Goal: Task Accomplishment & Management: Manage account settings

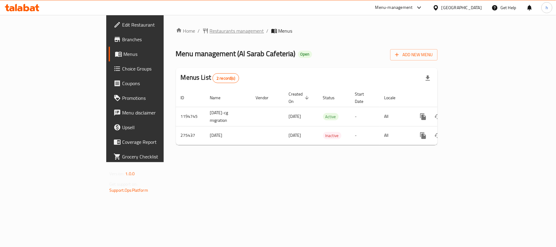
click at [210, 30] on span "Restaurants management" at bounding box center [237, 30] width 54 height 7
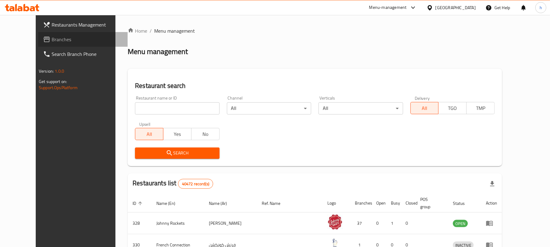
click at [52, 39] on span "Branches" at bounding box center [87, 39] width 71 height 7
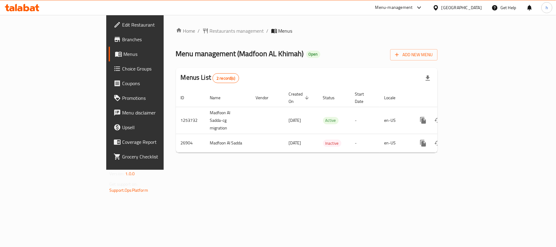
click at [460, 12] on div "[GEOGRAPHIC_DATA]" at bounding box center [457, 7] width 59 height 15
click at [453, 2] on div "[GEOGRAPHIC_DATA]" at bounding box center [457, 7] width 59 height 15
click at [452, 6] on div "[GEOGRAPHIC_DATA]" at bounding box center [461, 7] width 40 height 7
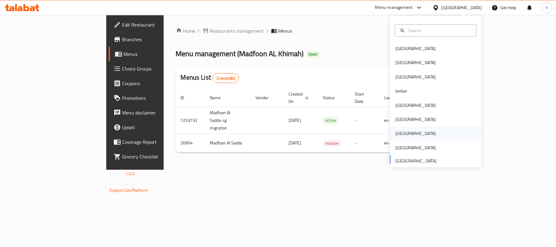
click at [398, 134] on div "[GEOGRAPHIC_DATA]" at bounding box center [415, 133] width 40 height 7
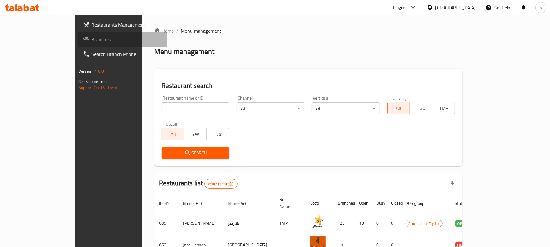
click at [83, 40] on span at bounding box center [87, 39] width 9 height 7
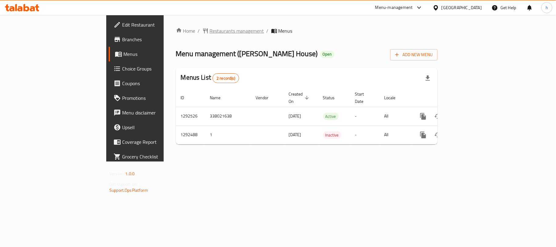
click at [210, 34] on span "Restaurants management" at bounding box center [237, 30] width 54 height 7
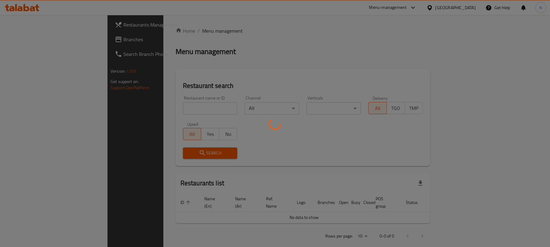
click at [22, 41] on div at bounding box center [275, 123] width 550 height 247
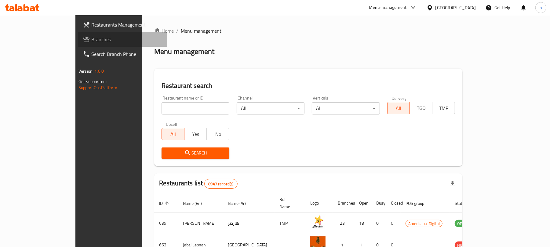
click at [91, 41] on span "Branches" at bounding box center [126, 39] width 71 height 7
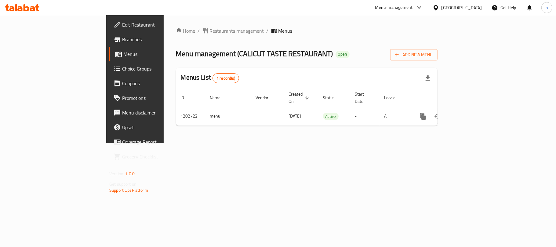
drag, startPoint x: 176, startPoint y: 183, endPoint x: 137, endPoint y: 1, distance: 187.0
click at [176, 143] on div "Home / Restaurants management / Menus Menu management ( CALICUT TASTE RESTAURAN…" at bounding box center [307, 79] width 286 height 128
click at [475, 7] on div "Qatar" at bounding box center [461, 7] width 40 height 7
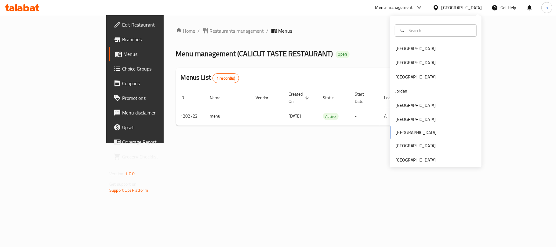
click at [401, 134] on div "Bahrain Egypt Iraq Jordan Kuwait Oman Qatar Saudi Arabia United Arab Emirates" at bounding box center [436, 104] width 92 height 125
click at [395, 132] on div "Bahrain Egypt Iraq Jordan Kuwait Oman Qatar Saudi Arabia United Arab Emirates" at bounding box center [436, 104] width 92 height 125
drag, startPoint x: 172, startPoint y: 37, endPoint x: 170, endPoint y: 30, distance: 7.9
click at [176, 32] on div "Home / Restaurants management / Menus Menu management ( CALICUT TASTE RESTAURAN…" at bounding box center [307, 78] width 262 height 103
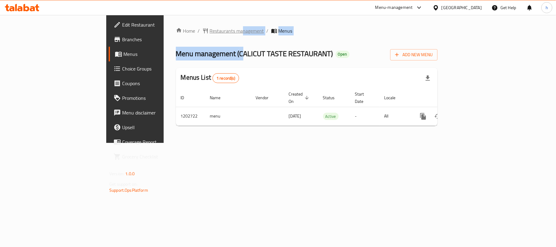
click at [210, 30] on span "Restaurants management" at bounding box center [237, 30] width 54 height 7
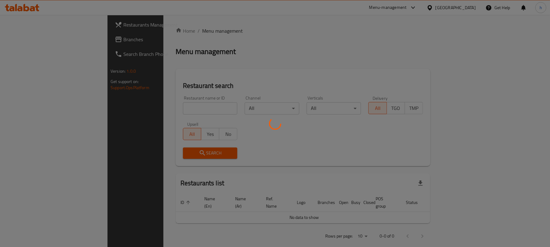
click at [21, 40] on div at bounding box center [275, 123] width 550 height 247
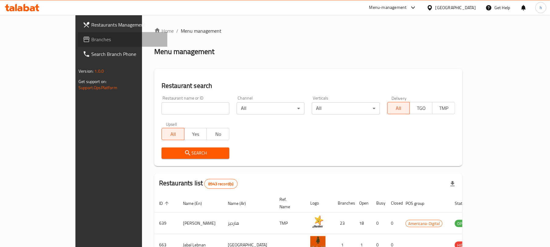
click at [91, 40] on span "Branches" at bounding box center [126, 39] width 71 height 7
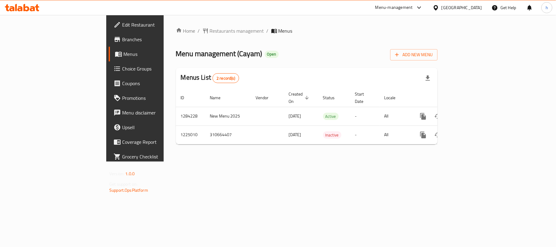
click at [474, 9] on div "[GEOGRAPHIC_DATA]" at bounding box center [461, 7] width 40 height 7
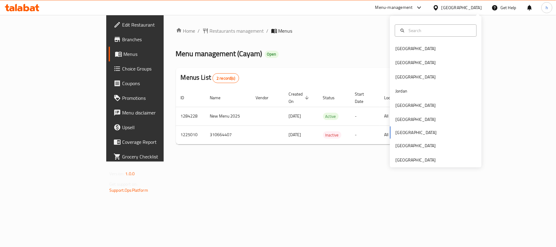
click at [248, 9] on div "Menu-management [GEOGRAPHIC_DATA] Get Help h" at bounding box center [278, 7] width 556 height 15
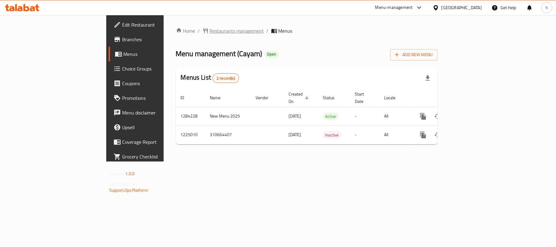
click at [210, 27] on span "Restaurants management" at bounding box center [237, 30] width 54 height 7
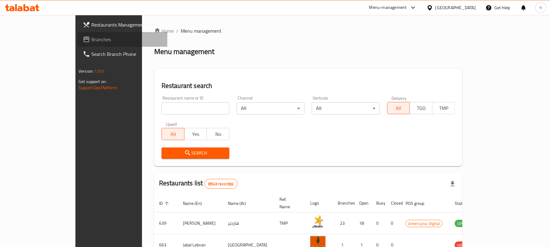
click at [91, 37] on span "Branches" at bounding box center [126, 39] width 71 height 7
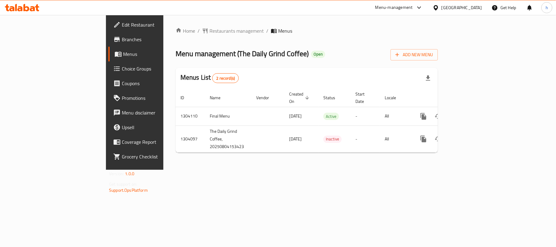
click at [474, 4] on div "[GEOGRAPHIC_DATA]" at bounding box center [461, 7] width 40 height 7
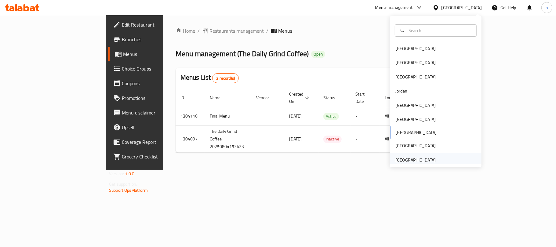
click at [423, 159] on div "[GEOGRAPHIC_DATA]" at bounding box center [415, 160] width 40 height 7
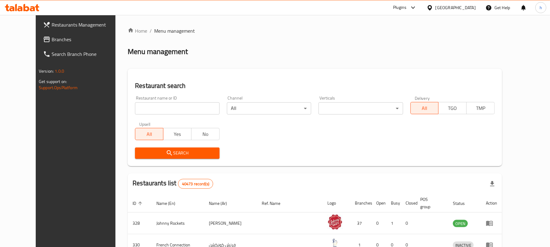
click at [52, 38] on span "Branches" at bounding box center [87, 39] width 71 height 7
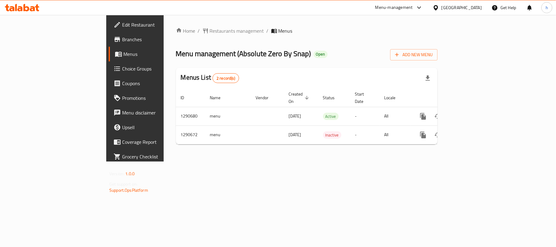
click at [256, 161] on div "Home / Restaurants management / Menus Menu management ( Absolute Zero By Snap )…" at bounding box center [307, 88] width 286 height 147
click at [453, 11] on div "United Arab Emirates" at bounding box center [461, 7] width 40 height 7
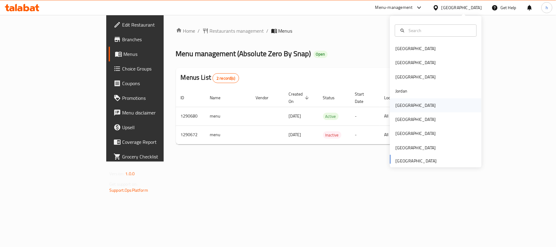
click at [407, 101] on div "[GEOGRAPHIC_DATA]" at bounding box center [415, 105] width 50 height 14
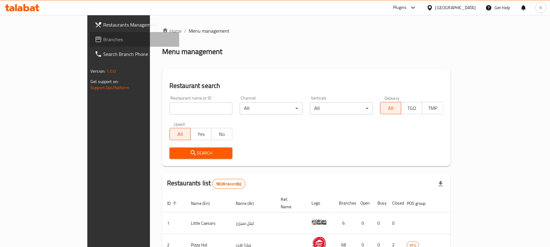
click at [103, 39] on span "Branches" at bounding box center [138, 39] width 71 height 7
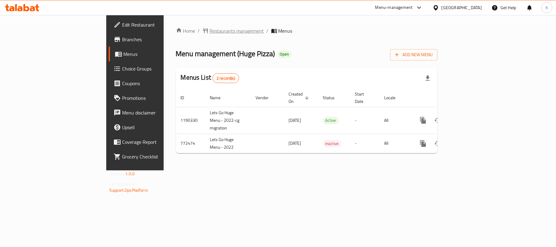
click at [210, 34] on span "Restaurants management" at bounding box center [237, 30] width 54 height 7
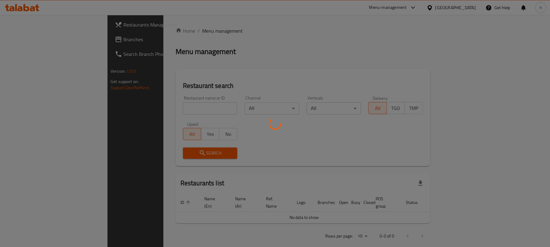
click at [24, 40] on div at bounding box center [275, 123] width 550 height 247
click at [24, 39] on div at bounding box center [275, 123] width 550 height 247
click at [33, 39] on div at bounding box center [275, 123] width 550 height 247
click at [18, 38] on div at bounding box center [275, 123] width 550 height 247
click at [31, 41] on div at bounding box center [275, 123] width 550 height 247
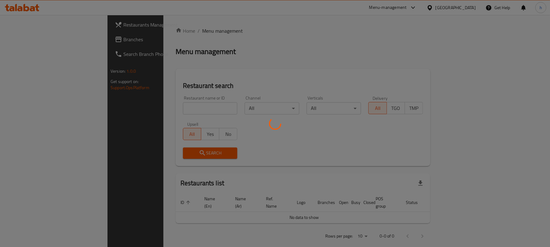
click at [31, 41] on div at bounding box center [275, 123] width 550 height 247
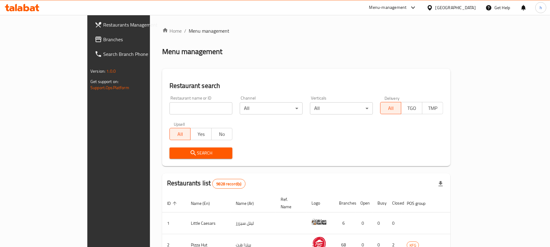
click at [103, 41] on span "Branches" at bounding box center [138, 39] width 71 height 7
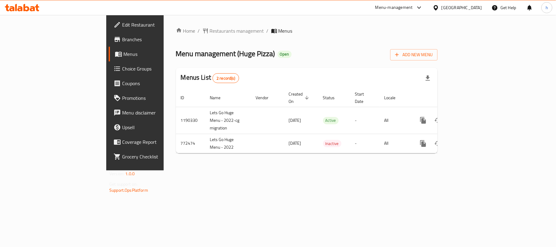
click at [315, 49] on div "Menu management ( Huge Pizza ) Open Add New Menu" at bounding box center [307, 54] width 262 height 14
click at [472, 4] on div "[GEOGRAPHIC_DATA]" at bounding box center [461, 7] width 40 height 7
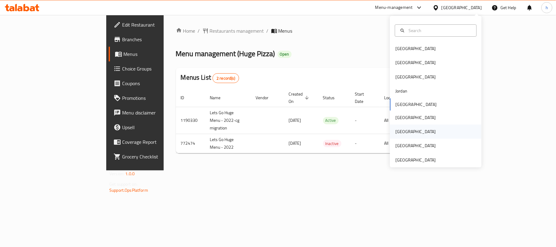
click at [395, 130] on div "Qatar" at bounding box center [415, 131] width 40 height 7
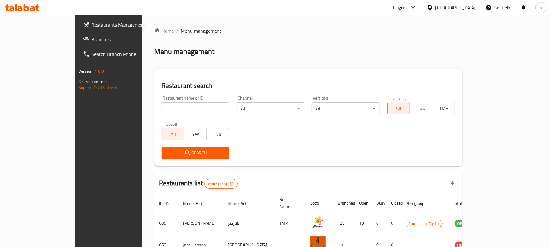
click at [91, 37] on span "Branches" at bounding box center [126, 39] width 71 height 7
